Goal: Task Accomplishment & Management: Manage account settings

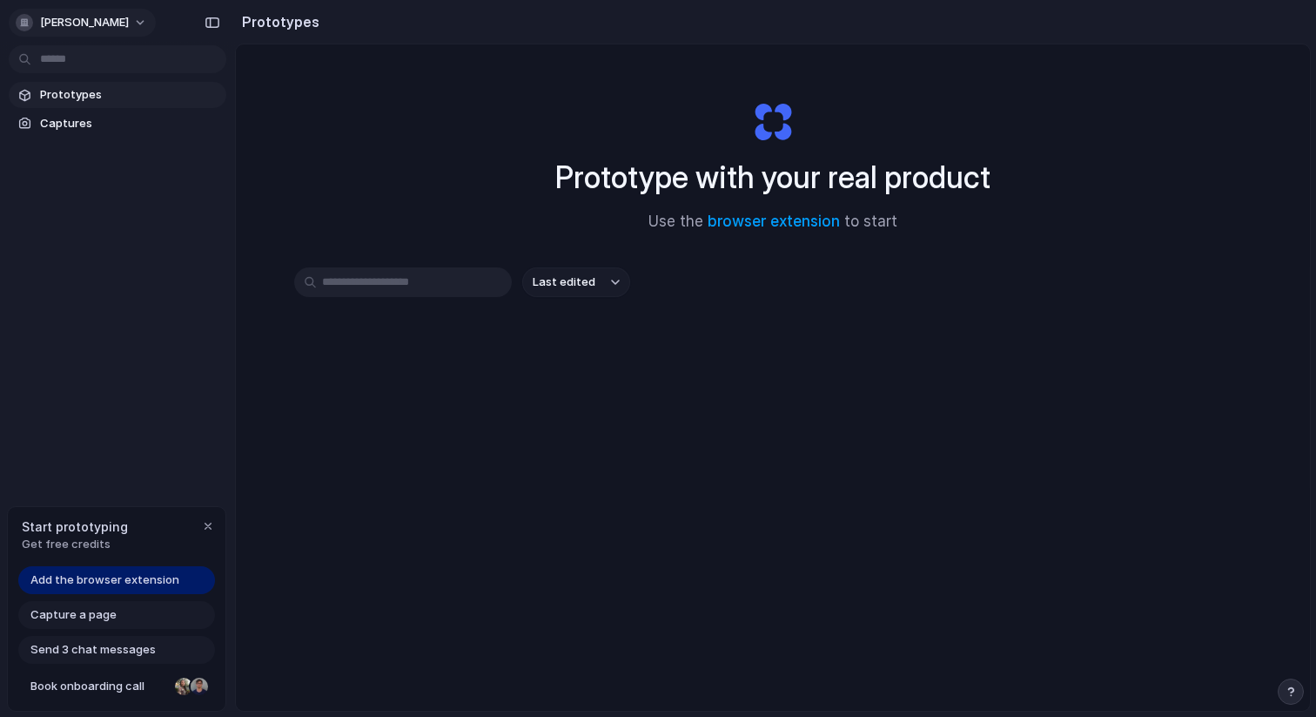
click at [148, 24] on button "[PERSON_NAME]" at bounding box center [82, 23] width 147 height 28
click at [147, 24] on div "Settings Invite members Change theme Sign out" at bounding box center [658, 358] width 1316 height 717
